Goal: Obtain resource: Obtain resource

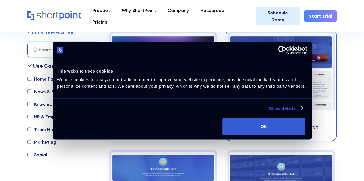
scroll to position [374, 0]
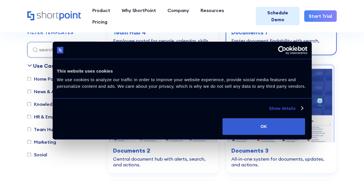
click at [259, 29] on h3 "Documents 1" at bounding box center [281, 32] width 100 height 9
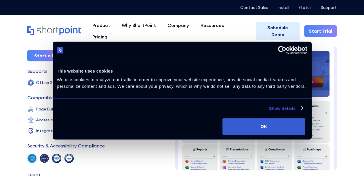
click at [98, 62] on link "Live Preview" at bounding box center [110, 55] width 52 height 13
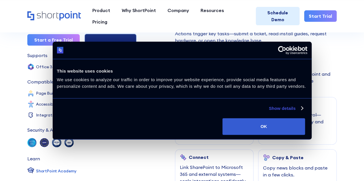
scroll to position [216, 0]
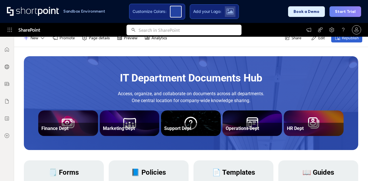
scroll to position [58, 0]
